Goal: Answer question/provide support

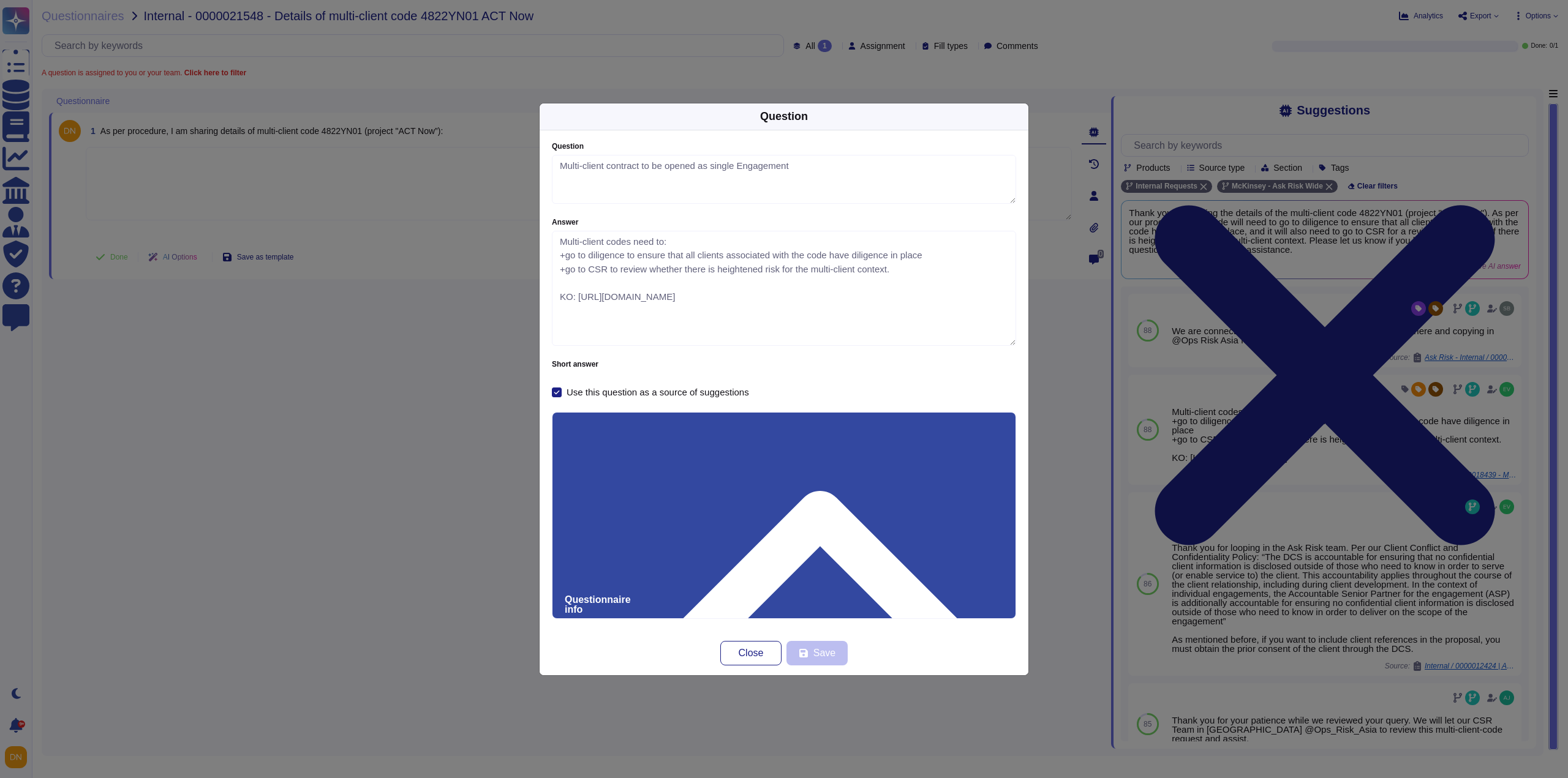
type textarea "Multi-client contract to be opened as single Engagement"
type textarea "Multi-client codes need to: +go to diligence to ensure that all clients associa…"
click at [735, 659] on button "Close" at bounding box center [751, 653] width 61 height 24
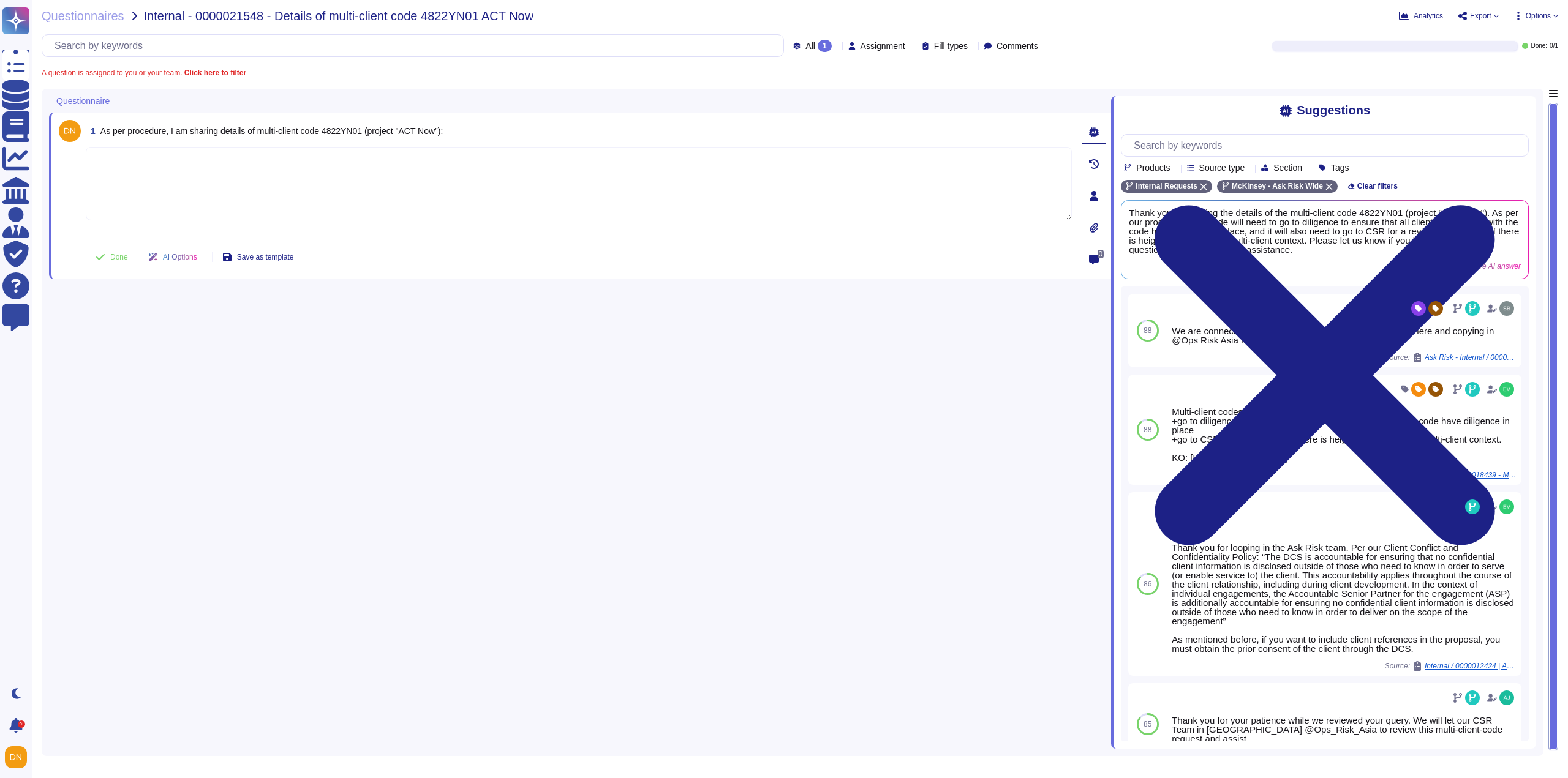
click at [335, 192] on textarea at bounding box center [579, 183] width 986 height 73
paste textarea "Thank you for contacting the Ask Risk team via Risk Helpdesk and letting us kno…"
type textarea "Thank you for contacting the Ask Risk team via Risk Helpdesk and letting us kno…"
click at [133, 257] on button "Done" at bounding box center [112, 257] width 52 height 24
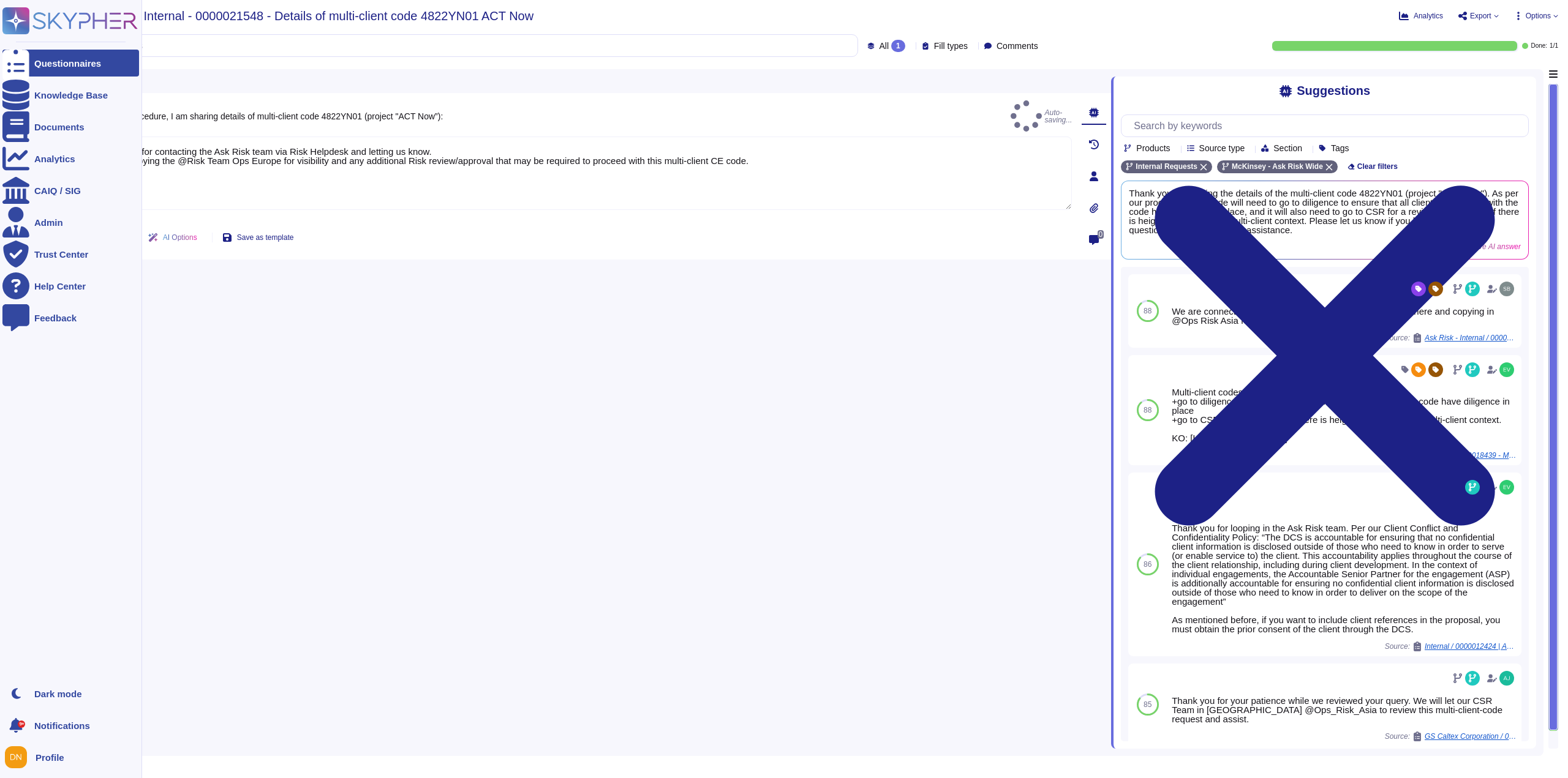
click at [27, 75] on div at bounding box center [16, 63] width 27 height 27
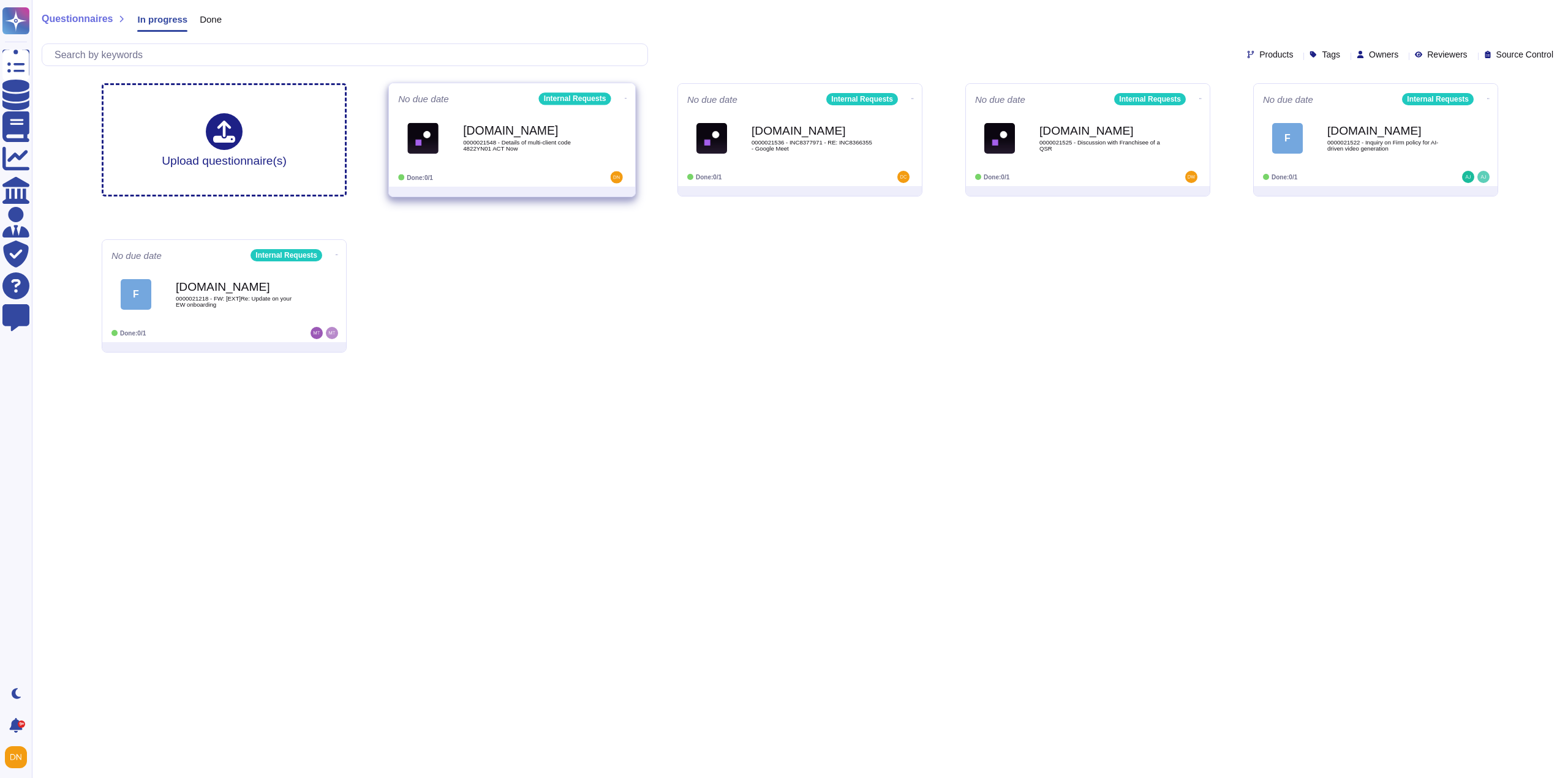
click at [473, 142] on span "0000021548 - Details of multi-client code 4822YN01 ACT Now" at bounding box center [525, 145] width 123 height 12
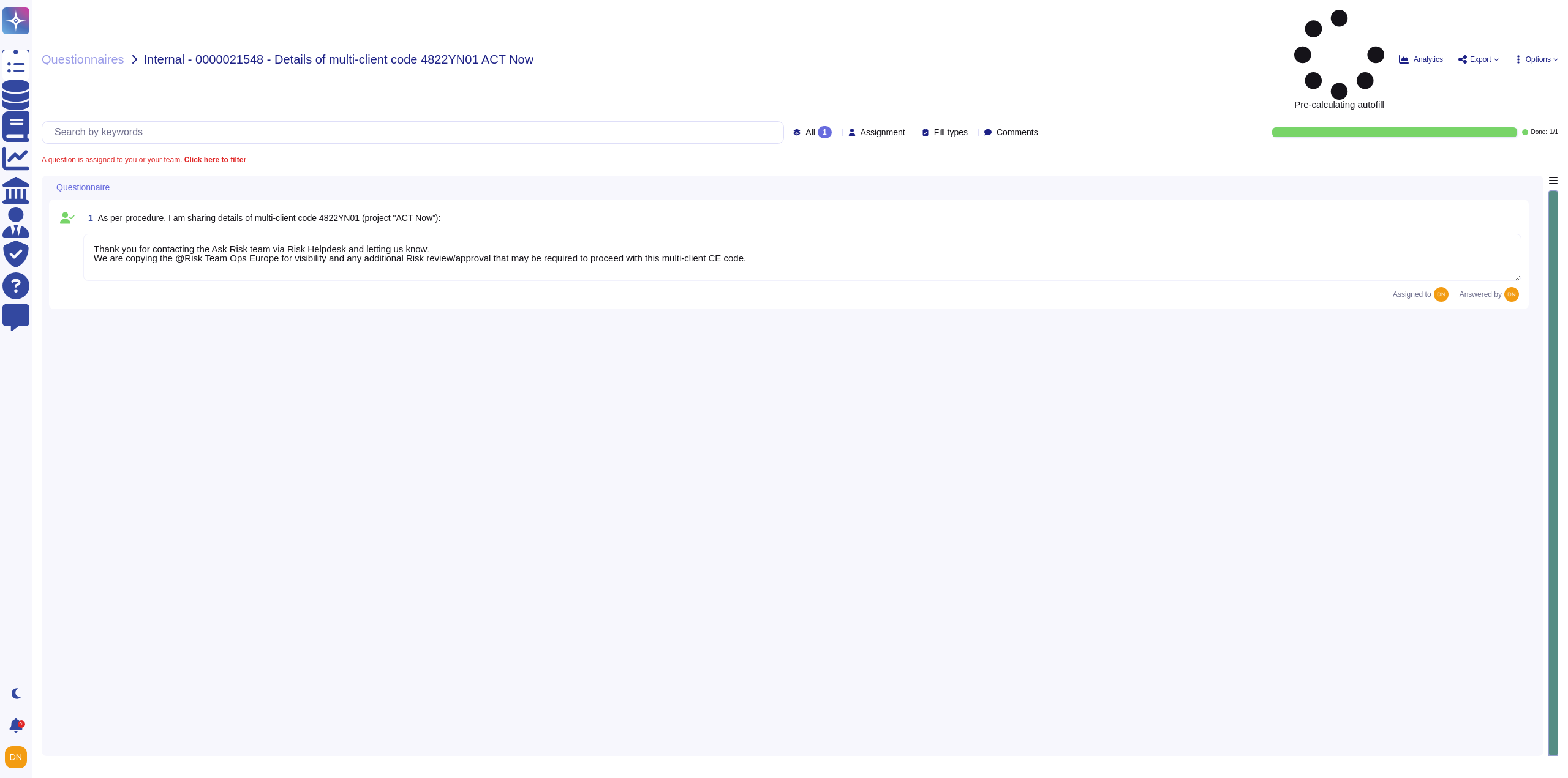
type textarea "Thank you for contacting the Ask Risk team via Risk Helpdesk and letting us kno…"
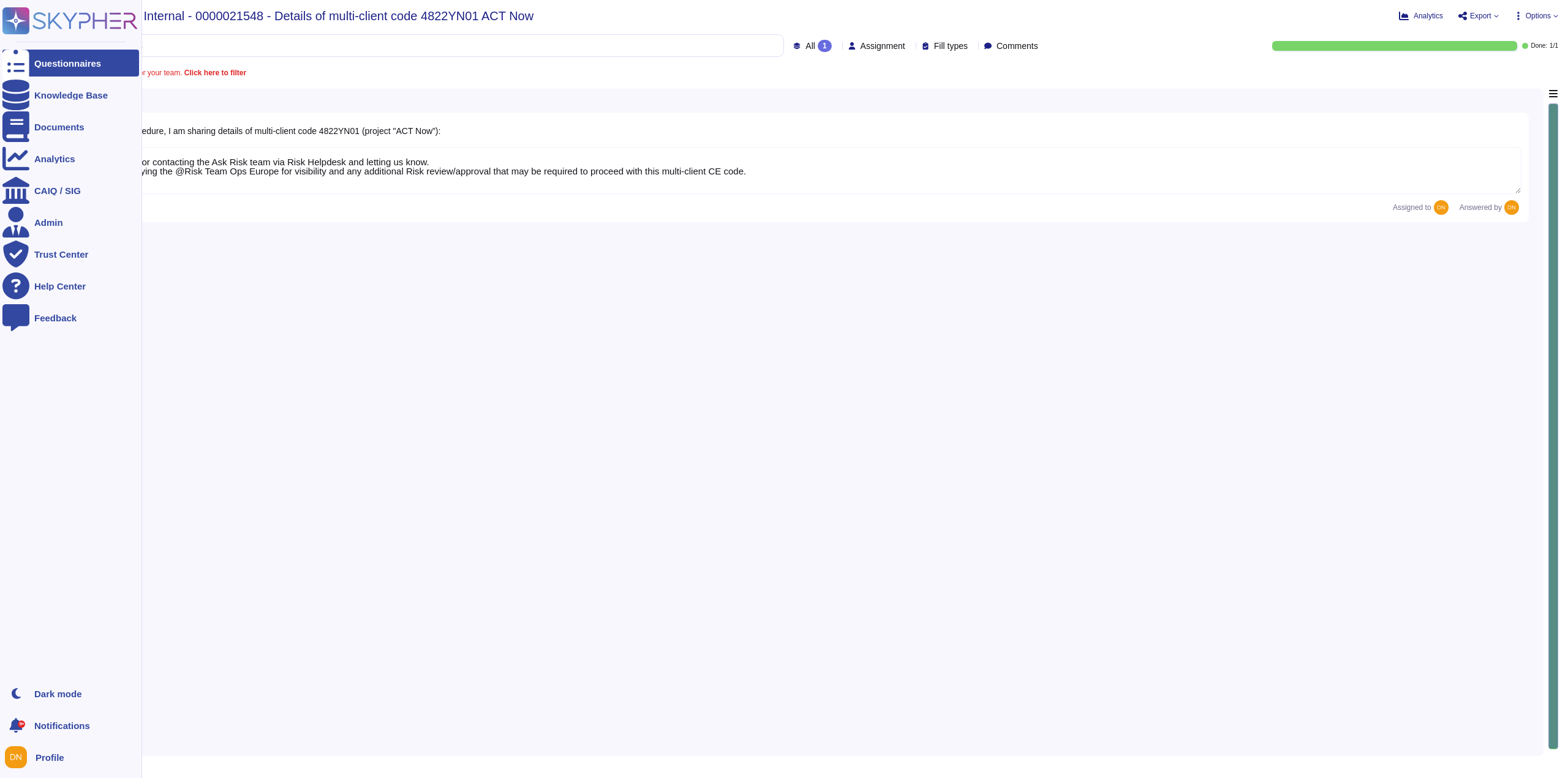
click at [46, 63] on div "Questionnaires" at bounding box center [68, 63] width 67 height 9
